Goal: Information Seeking & Learning: Find specific fact

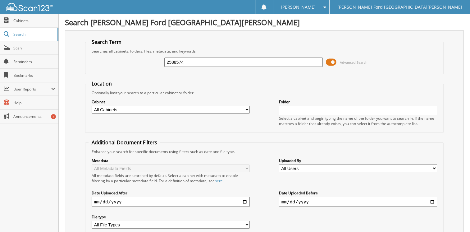
type input "2588574"
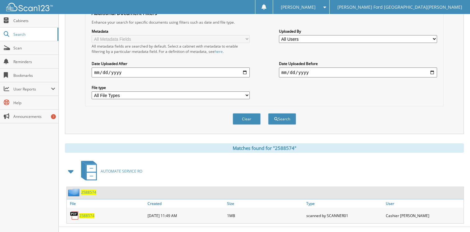
scroll to position [133, 0]
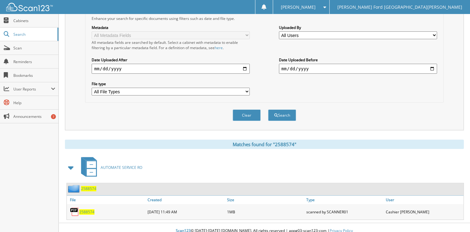
click at [91, 209] on span "2588574" at bounding box center [86, 211] width 15 height 5
